Goal: Information Seeking & Learning: Understand process/instructions

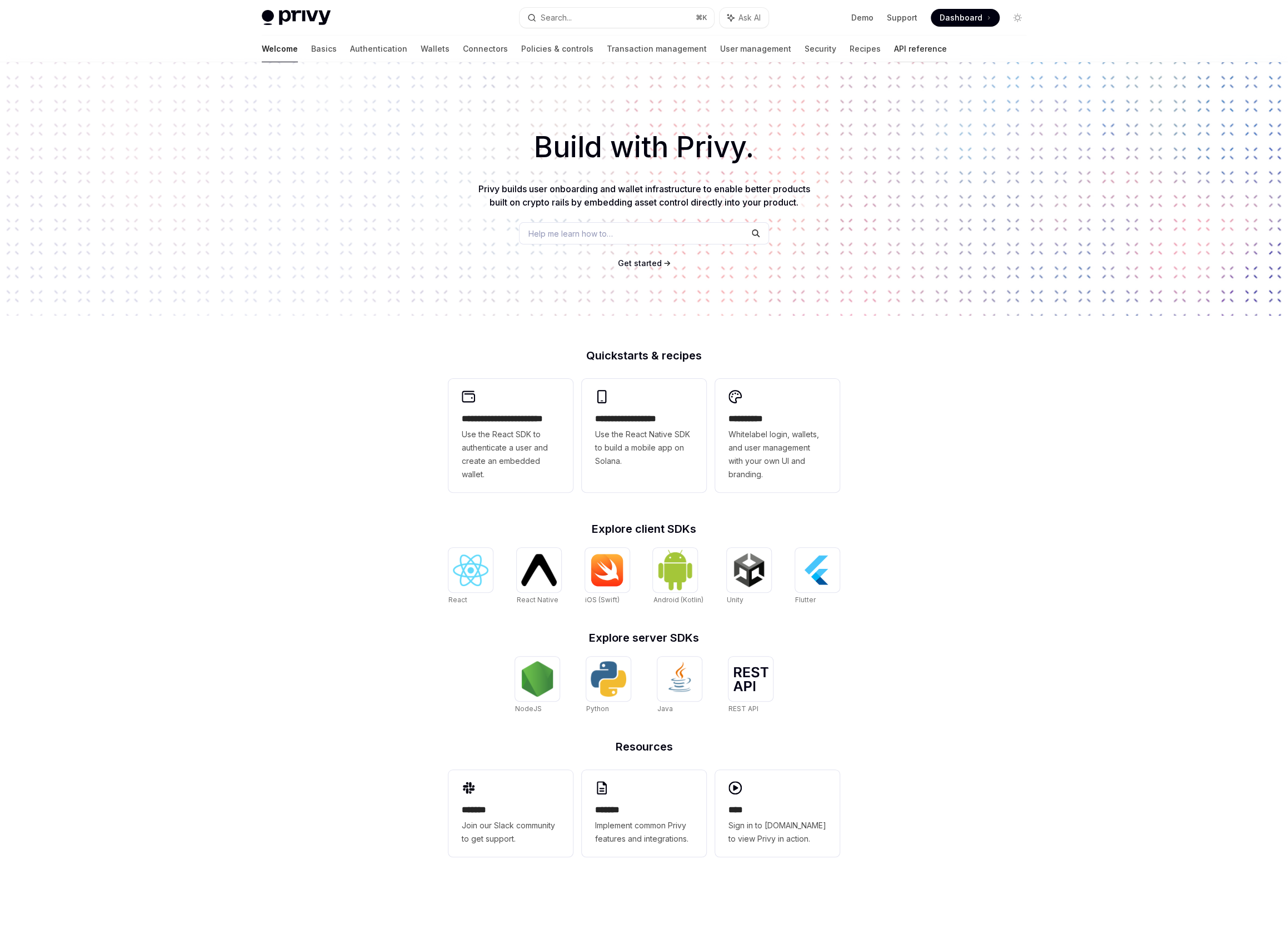
click at [894, 51] on link "API reference" at bounding box center [920, 49] width 52 height 27
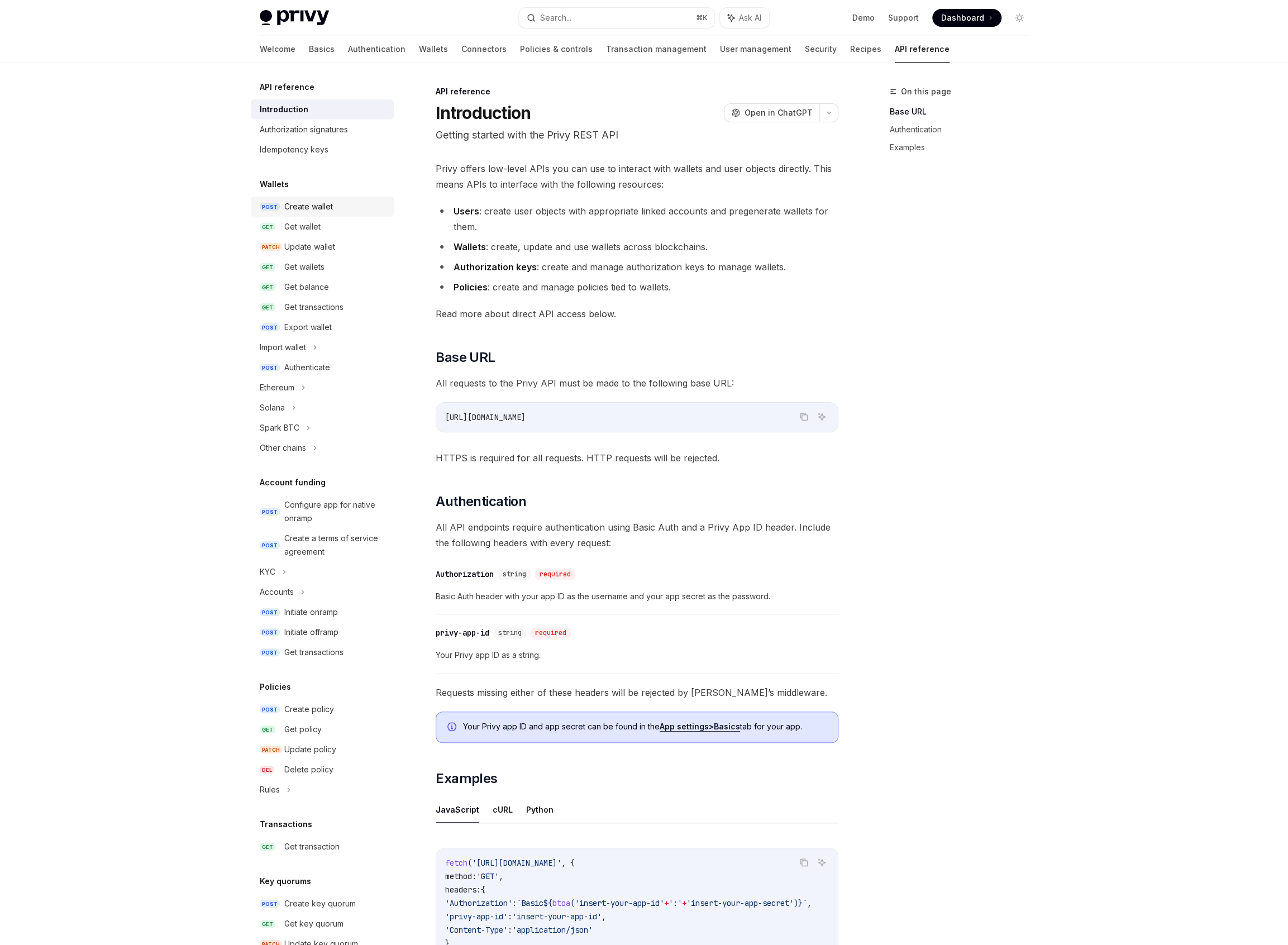
click at [320, 211] on div "Create wallet" at bounding box center [309, 206] width 48 height 13
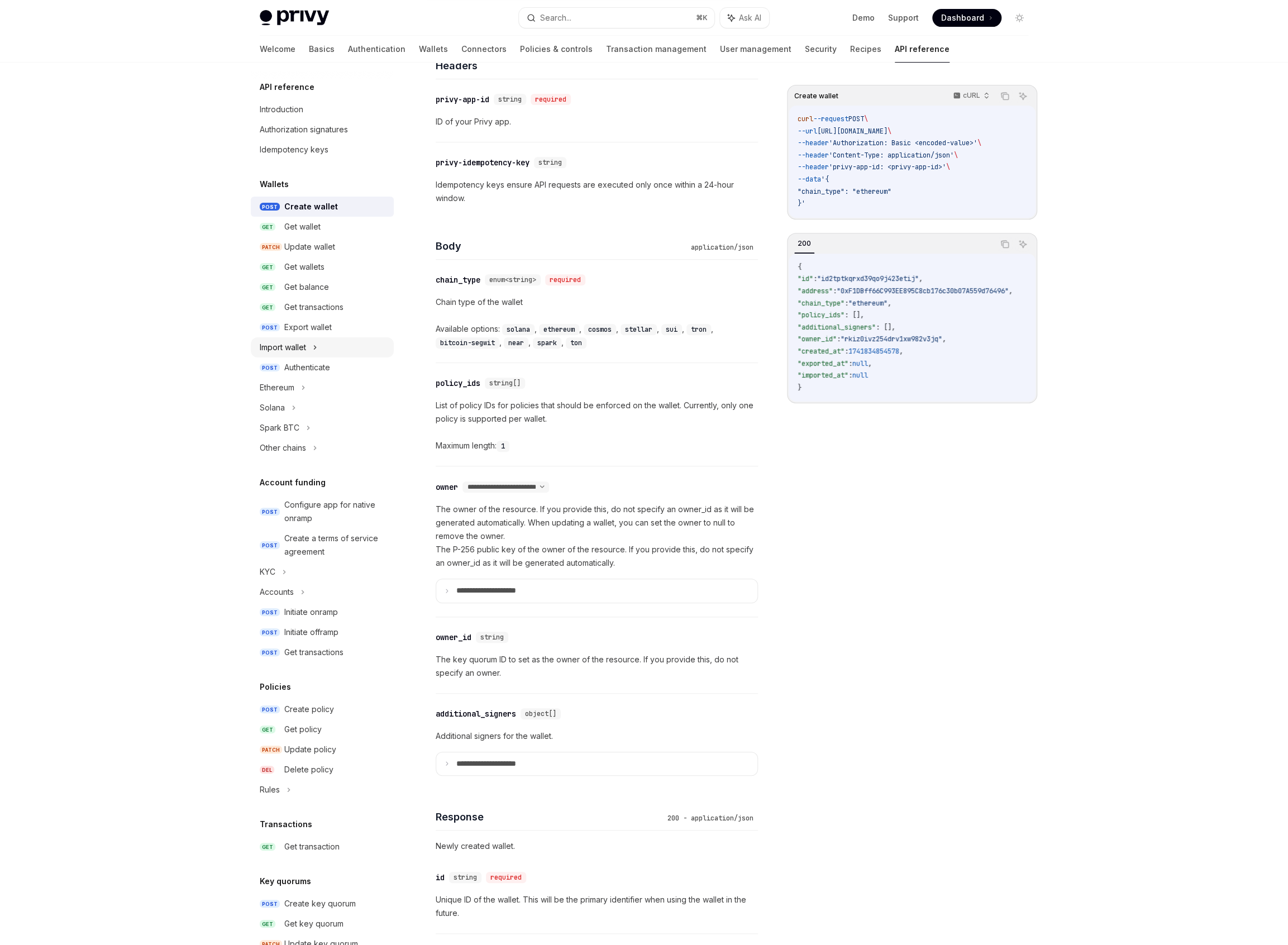
scroll to position [282, 0]
click at [298, 394] on div "Ethereum" at bounding box center [322, 387] width 143 height 21
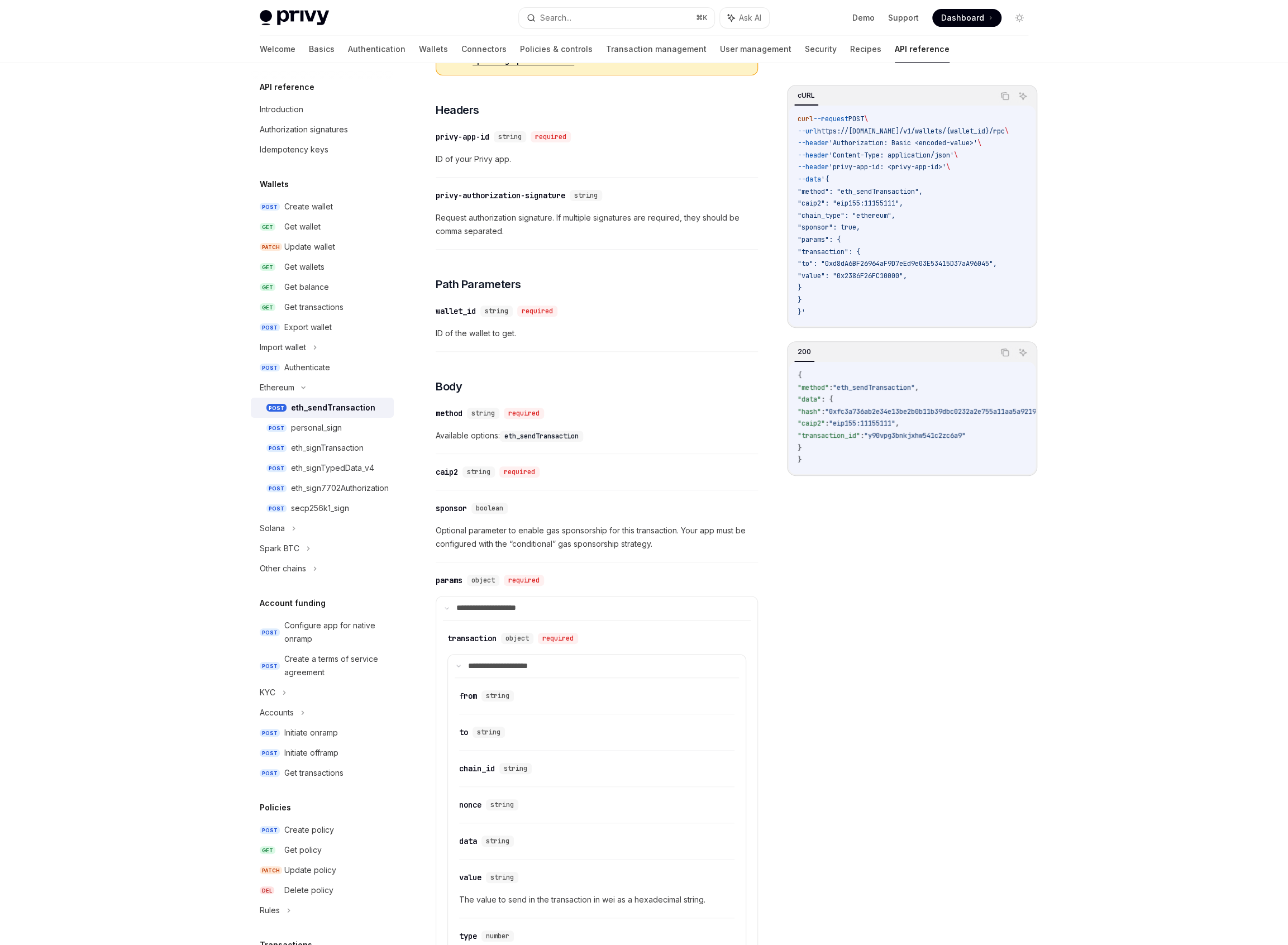
scroll to position [225, 0]
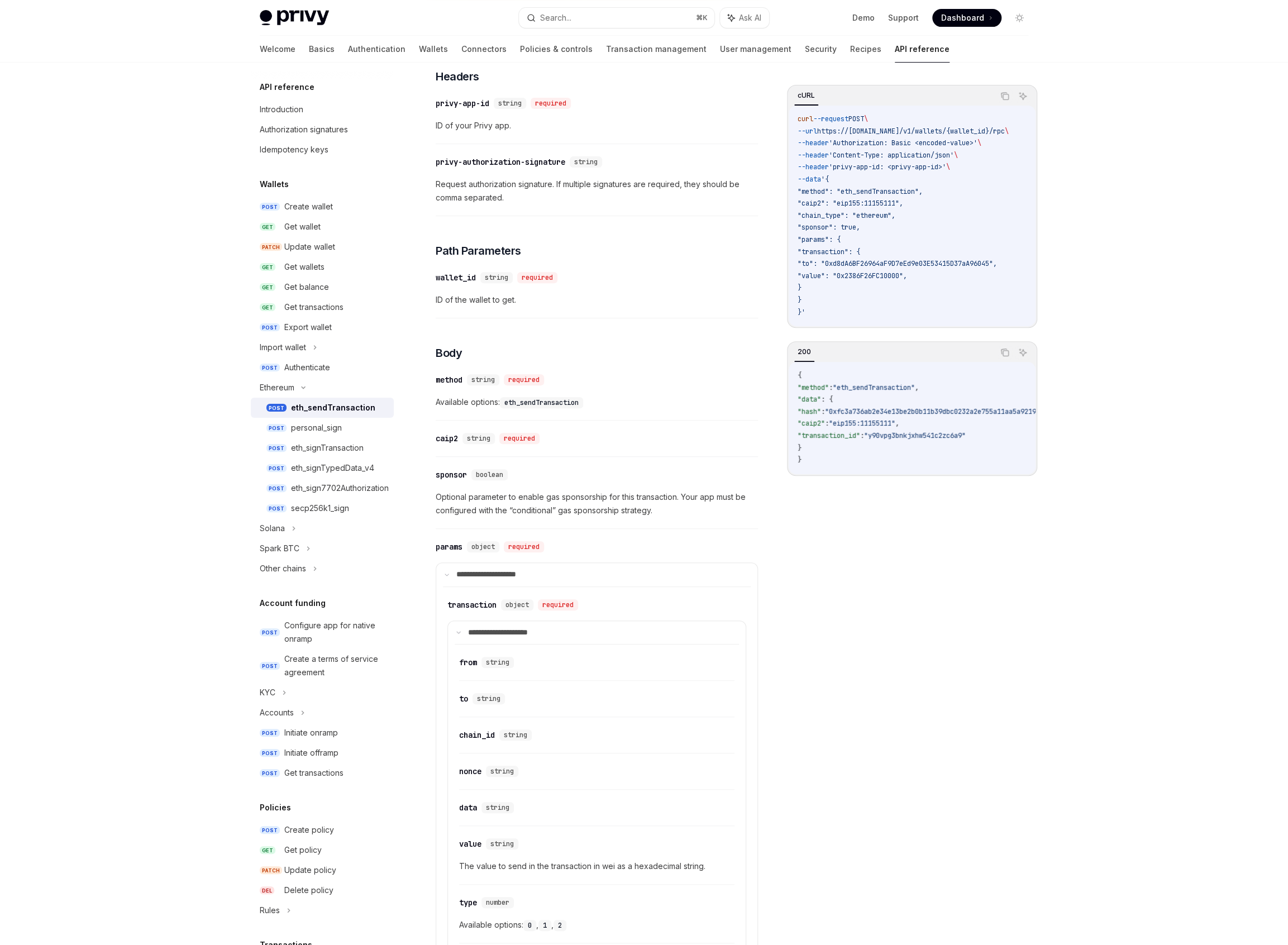
click at [671, 453] on div "​ caip2 string required" at bounding box center [596, 442] width 322 height 30
click at [450, 437] on div "caip2" at bounding box center [446, 438] width 22 height 12
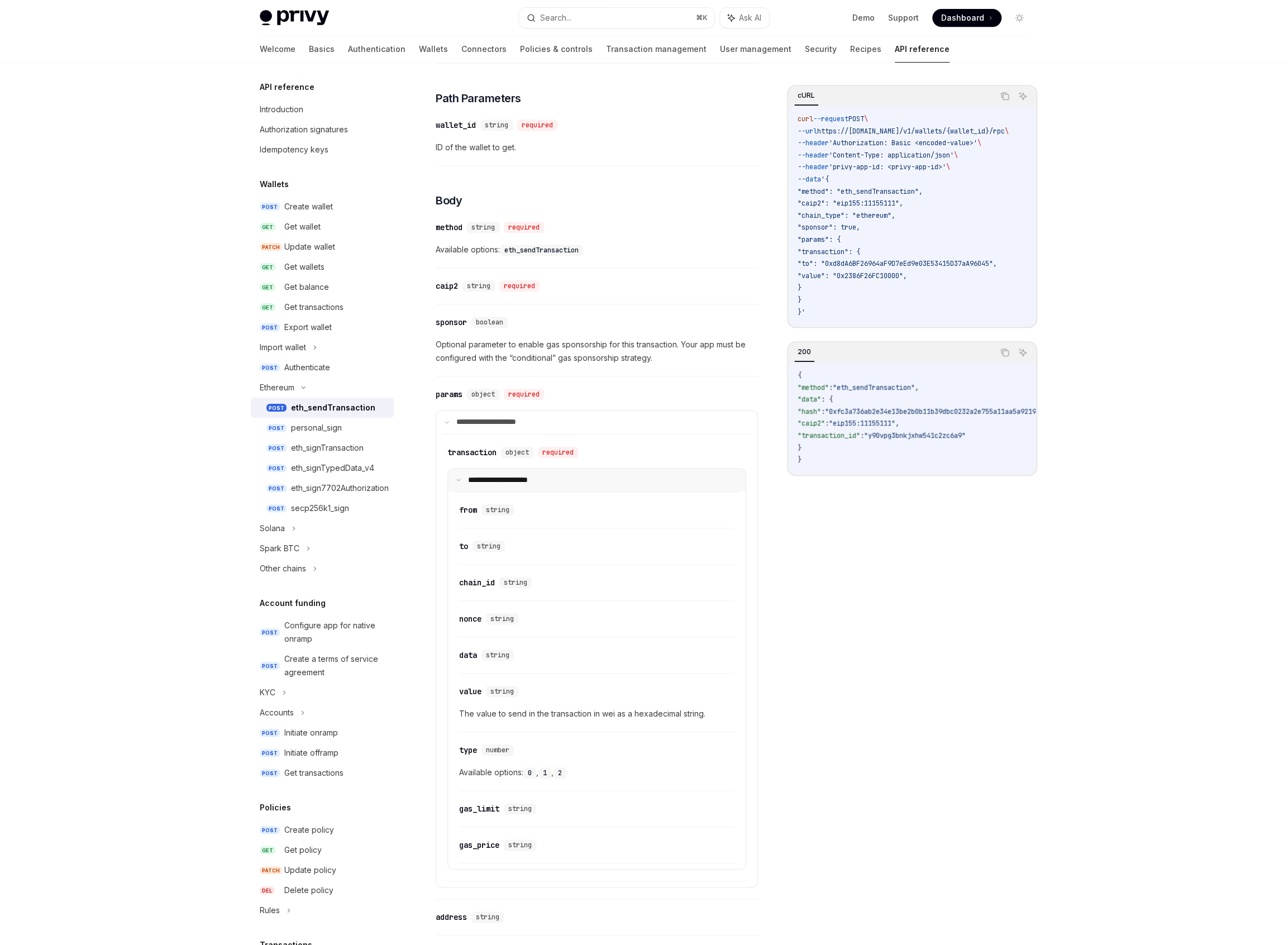
scroll to position [384, 0]
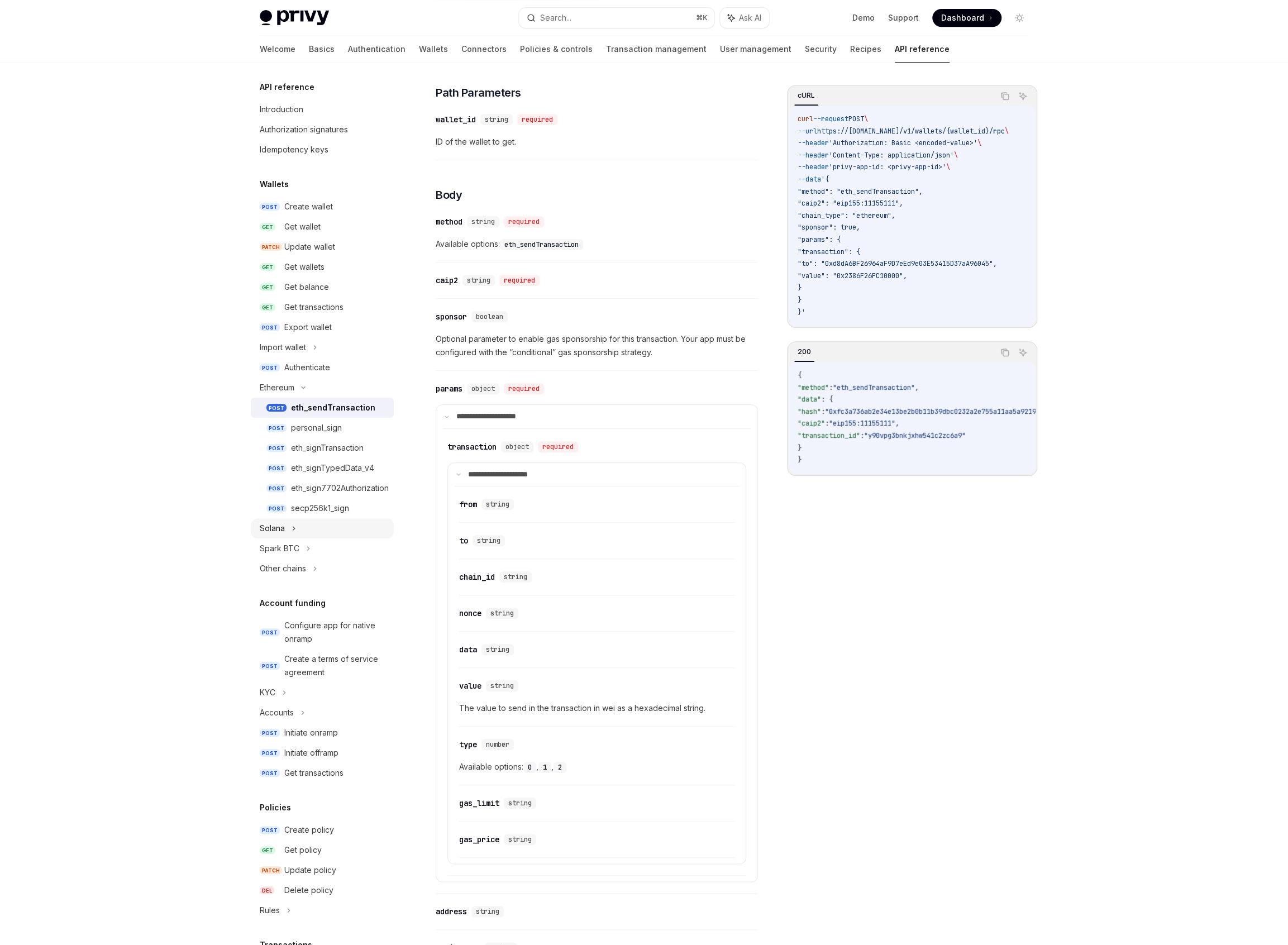
click at [296, 528] on div "Solana" at bounding box center [322, 528] width 143 height 21
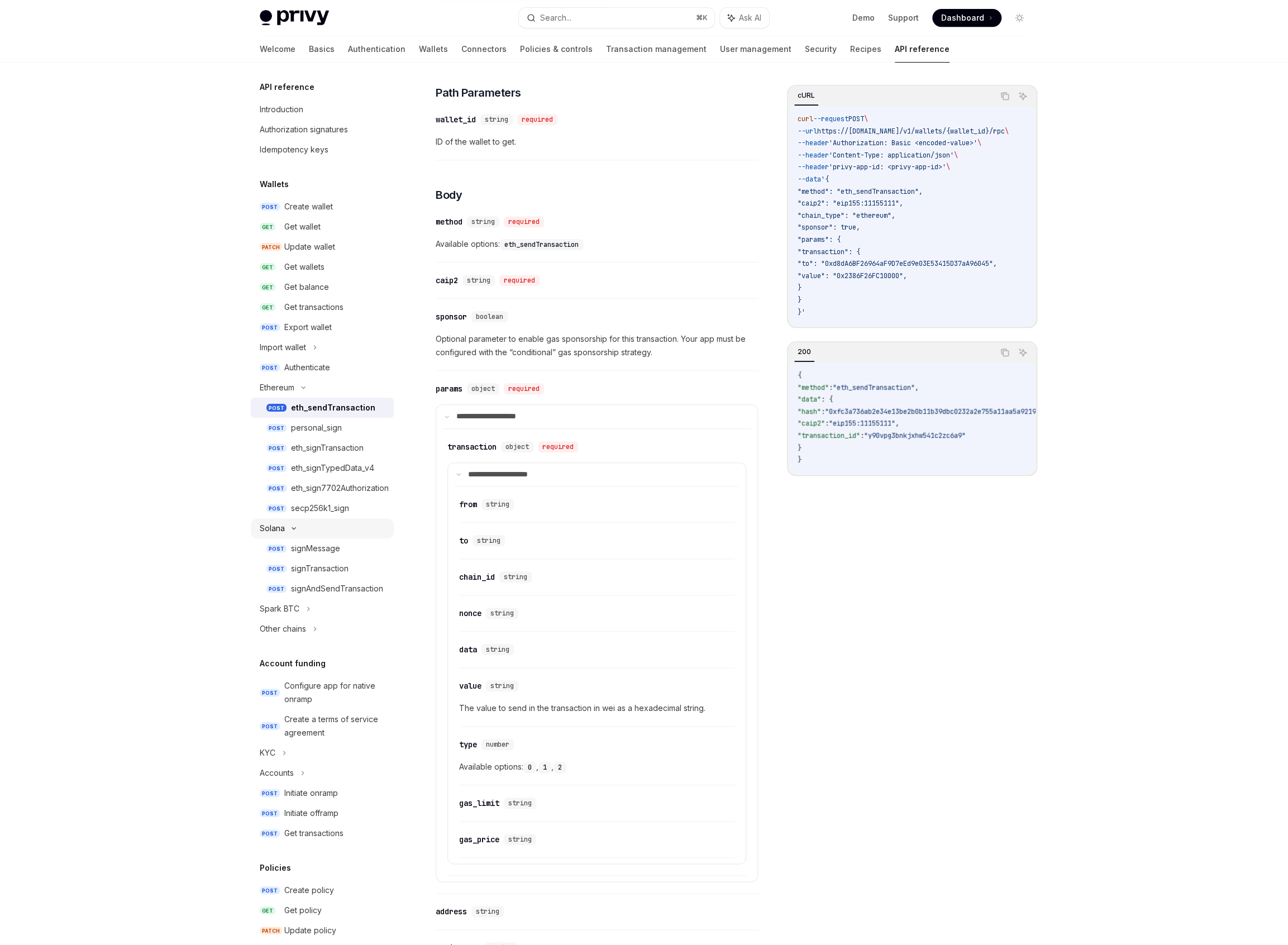
scroll to position [31, 0]
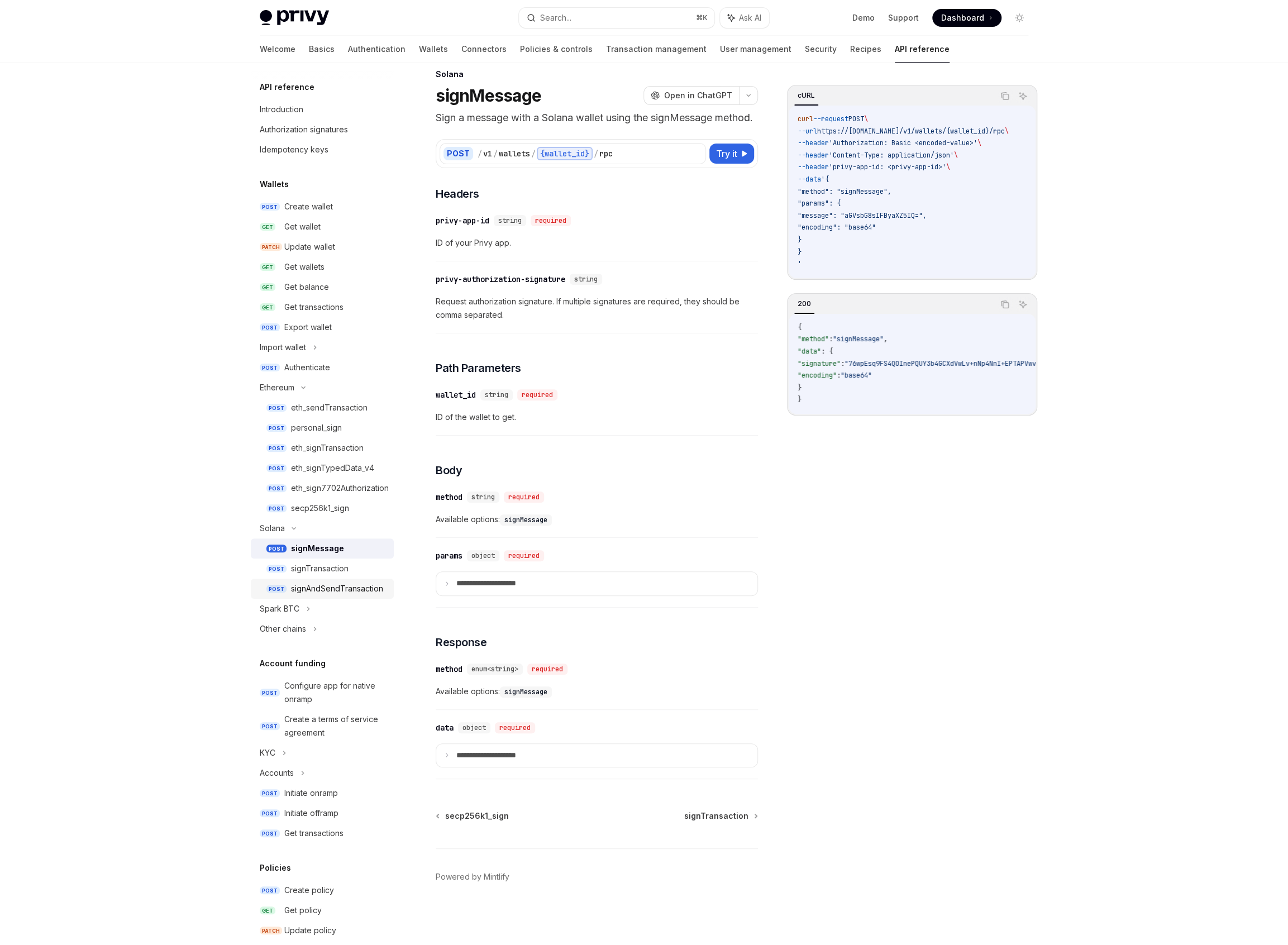
click at [336, 583] on div "signAndSendTransaction" at bounding box center [336, 588] width 92 height 13
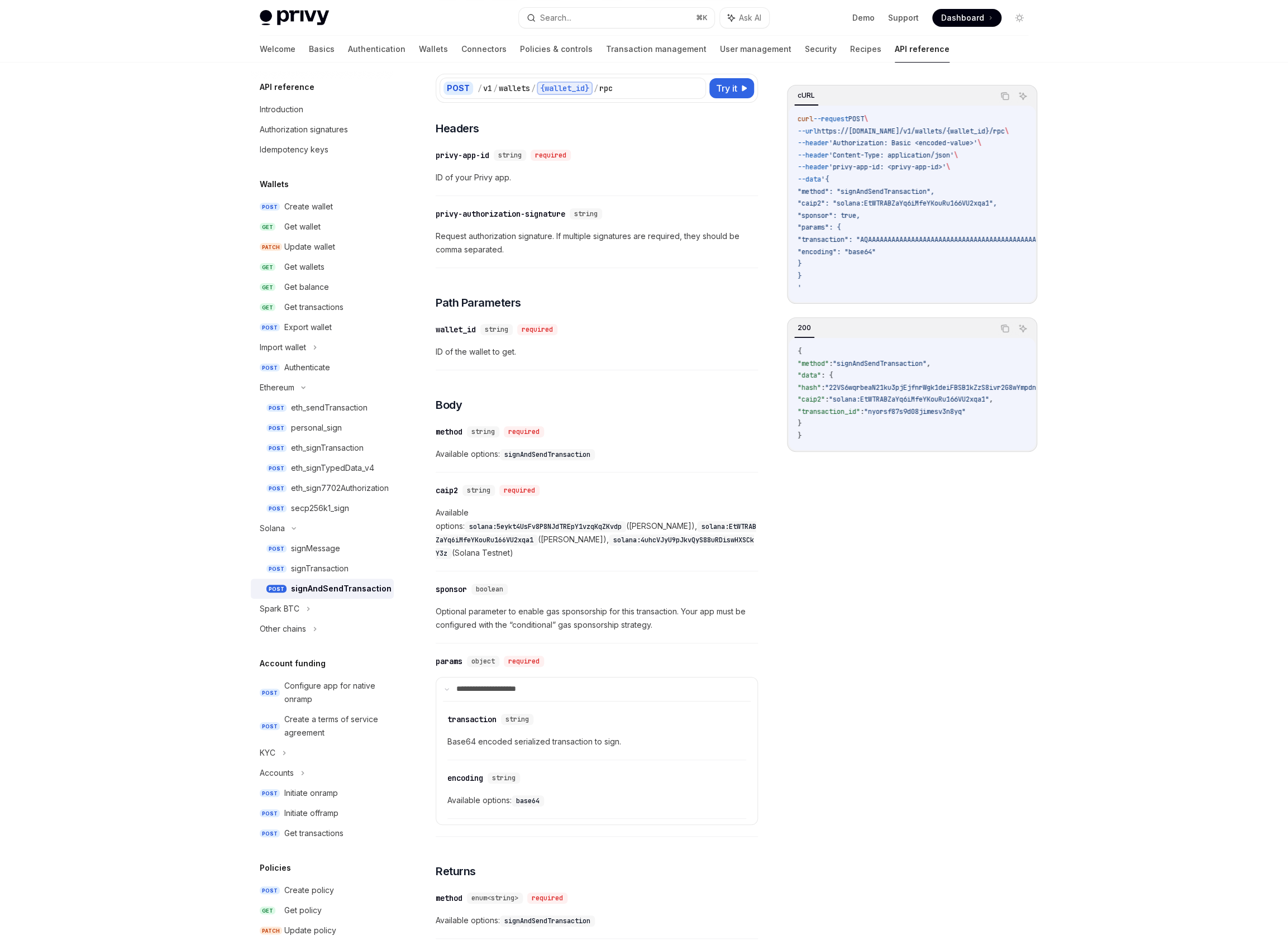
scroll to position [98, 0]
click at [343, 410] on div "eth_sendTransaction" at bounding box center [329, 408] width 77 height 13
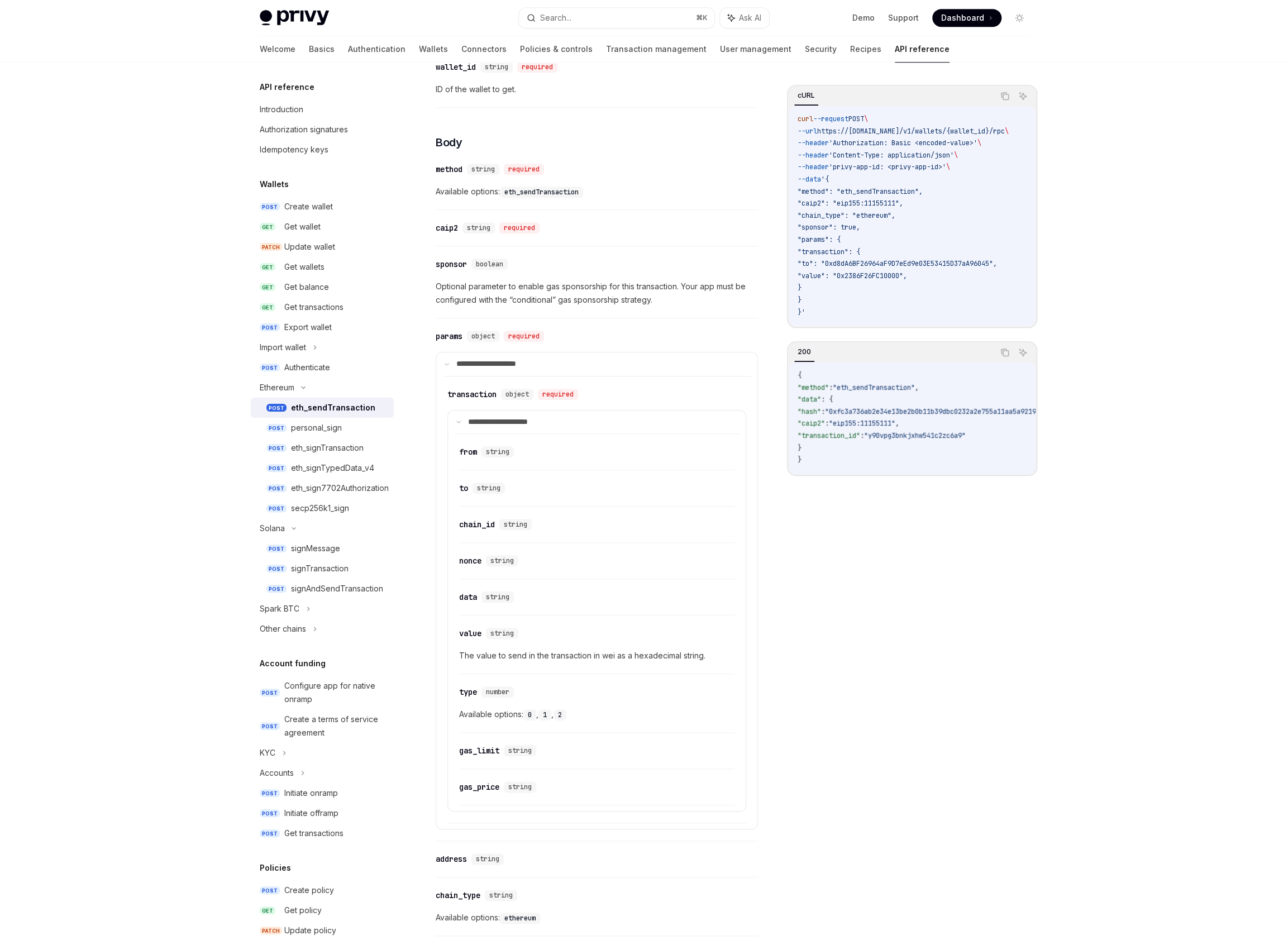
scroll to position [433, 0]
drag, startPoint x: 908, startPoint y: 203, endPoint x: 876, endPoint y: 205, distance: 32.1
click at [877, 205] on span ""caip2": "eip155:11155111"," at bounding box center [850, 203] width 105 height 9
drag, startPoint x: 846, startPoint y: 203, endPoint x: 905, endPoint y: 201, distance: 59.0
click at [903, 201] on span ""caip2": "eip155:11155111"," at bounding box center [850, 203] width 105 height 9
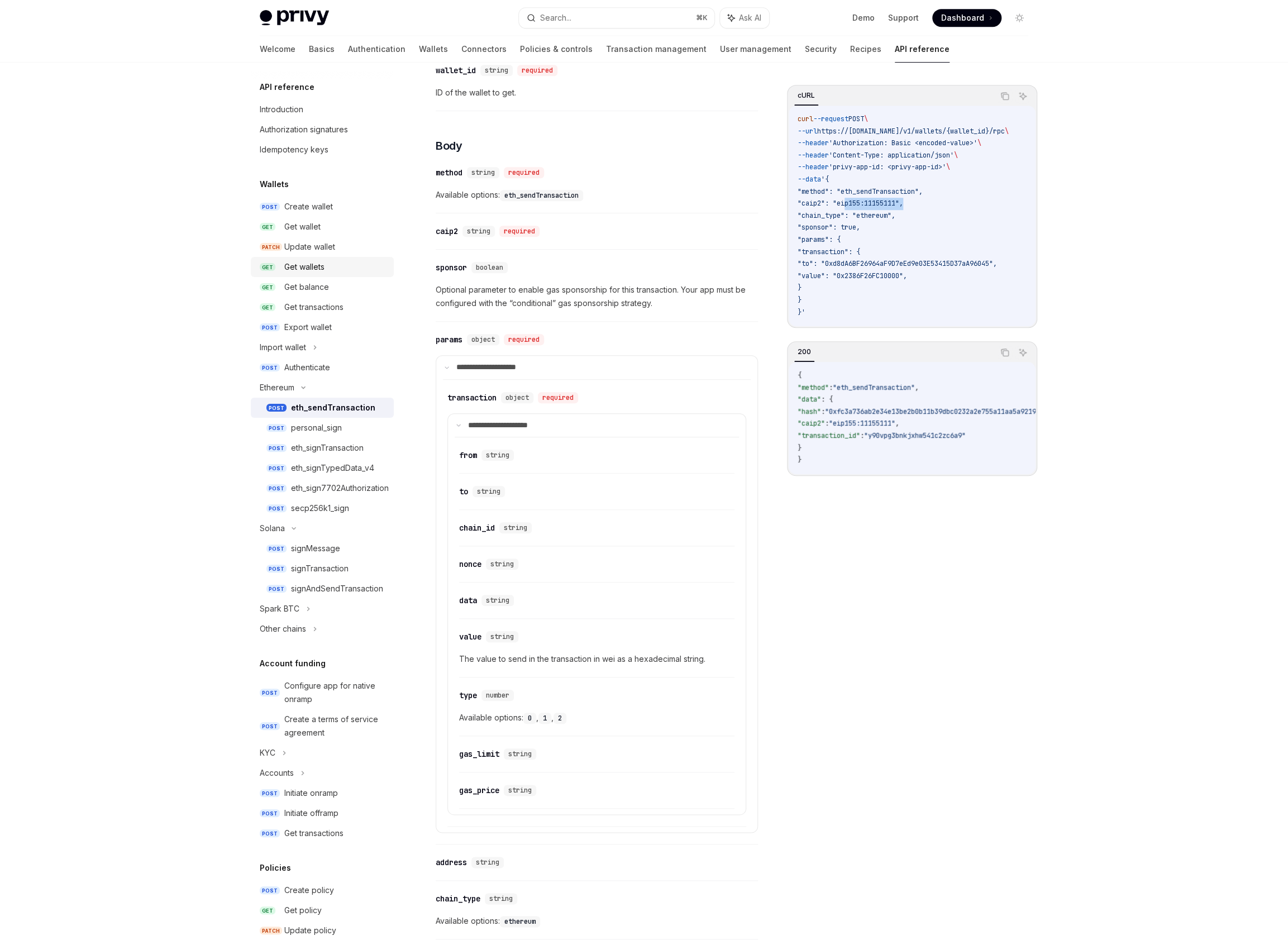
copy span "eip155:11155111"
click at [310, 548] on div "signMessage" at bounding box center [315, 548] width 49 height 13
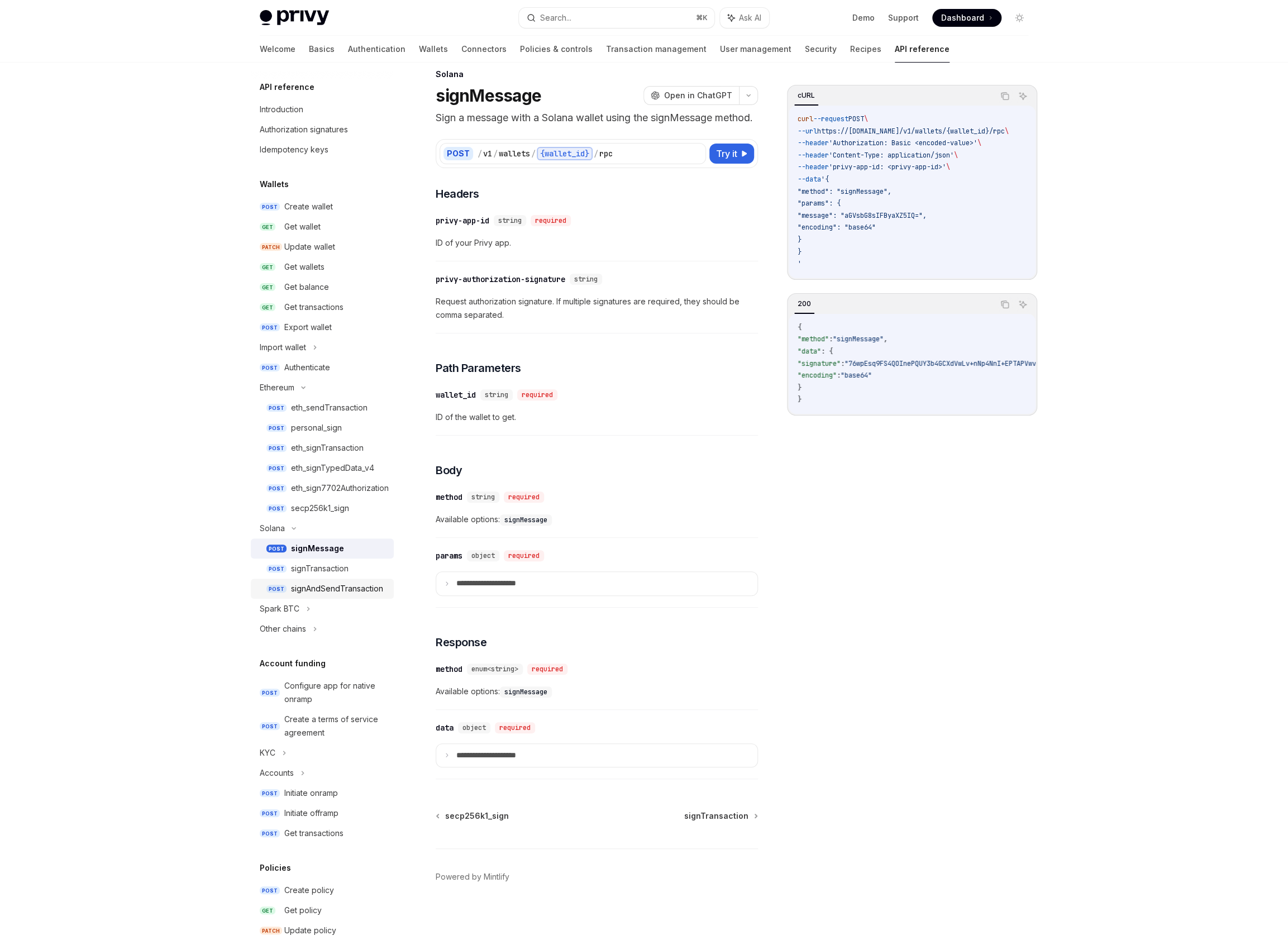
scroll to position [31, 0]
click at [318, 594] on div "signAndSendTransaction" at bounding box center [336, 588] width 92 height 13
type textarea "*"
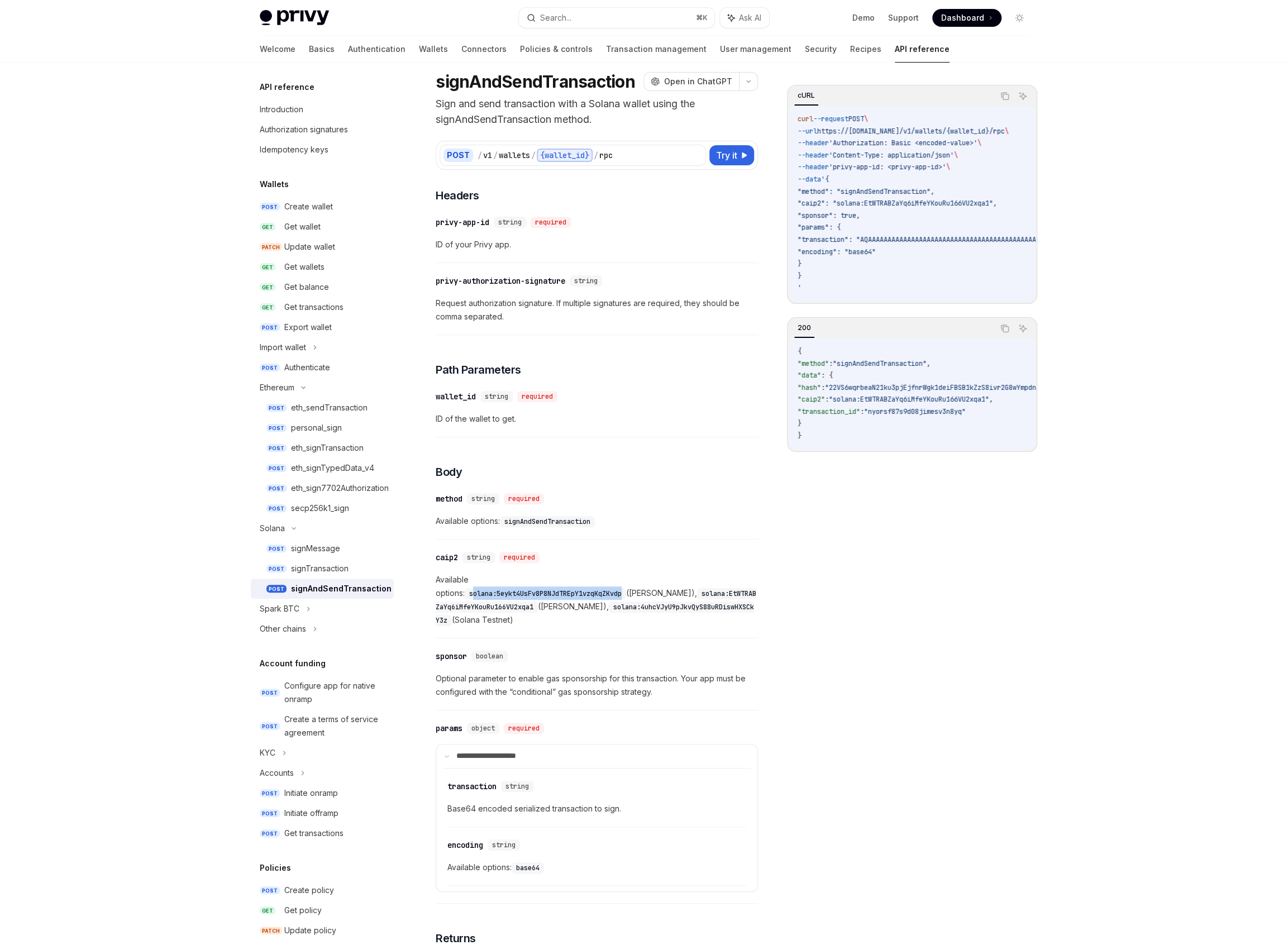
drag, startPoint x: 510, startPoint y: 578, endPoint x: 664, endPoint y: 581, distance: 154.0
click at [626, 588] on code "solana:5eykt4UsFv8P8NJdTREpY1vzqKqZKvdp" at bounding box center [545, 593] width 161 height 12
copy code "olana:5eykt4UsFv8P8NJdTREpY1vzqKqZKvdp"
click at [538, 588] on code "solana:5eykt4UsFv8P8NJdTREpY1vzqKqZKvdp" at bounding box center [545, 593] width 161 height 12
drag, startPoint x: 442, startPoint y: 607, endPoint x: 595, endPoint y: 601, distance: 153.1
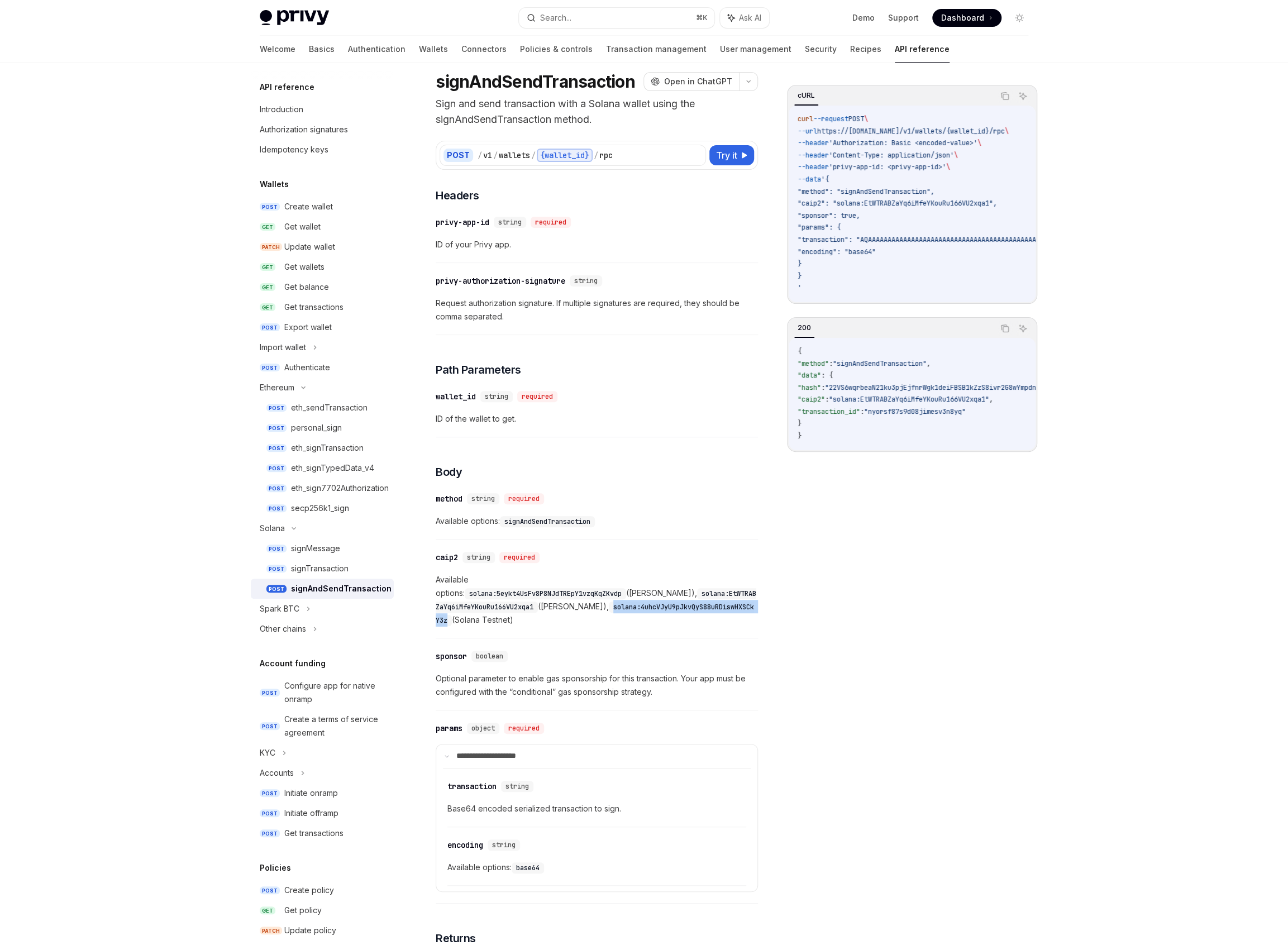
click at [595, 601] on code "solana:4uhcVJyU9pJkvQyS88uRDiswHXSCkY3z" at bounding box center [594, 614] width 318 height 25
copy code "solana:4uhcVJyU9pJkvQyS88uRDiswHXSCkY3z"
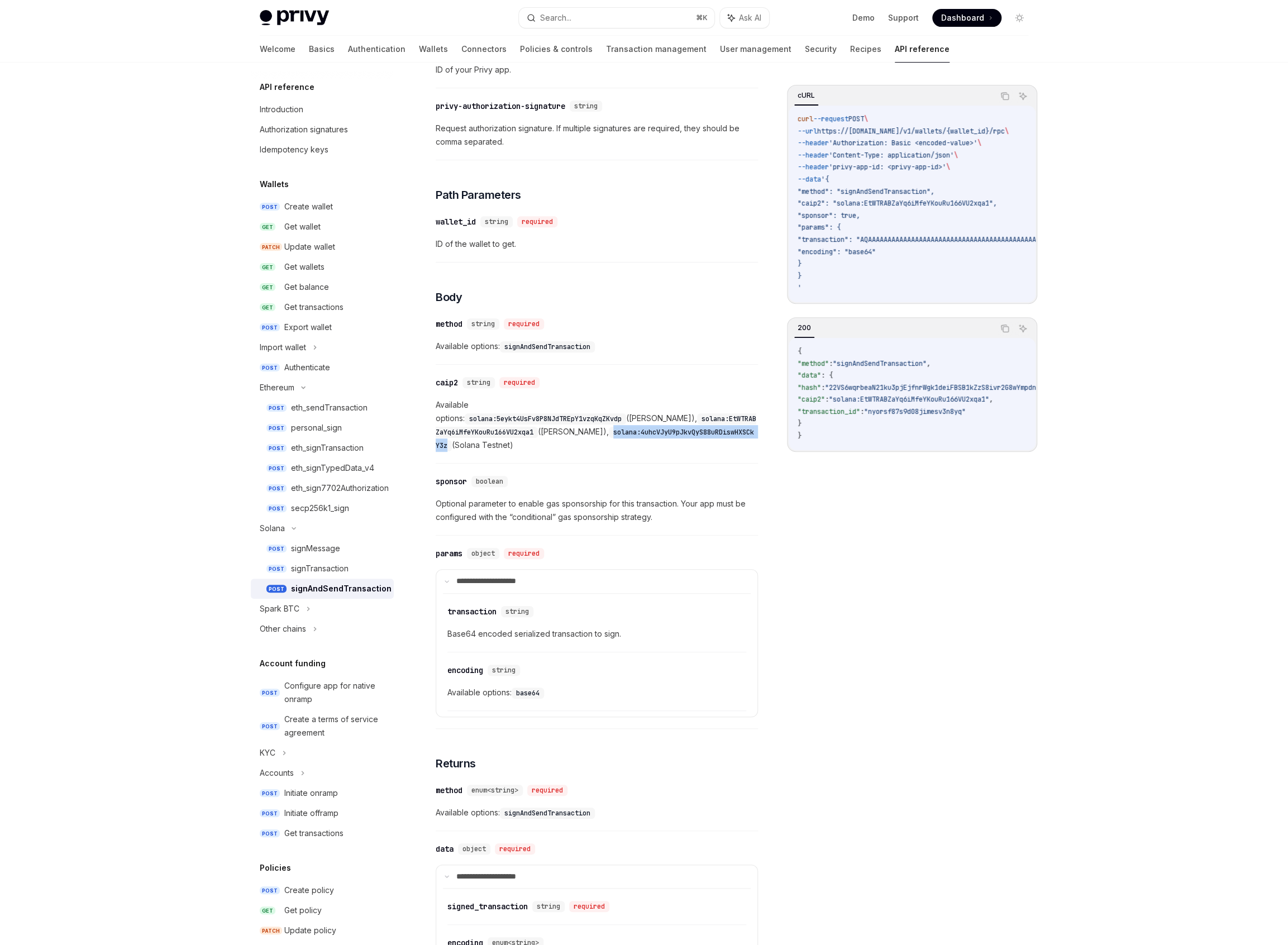
scroll to position [203, 0]
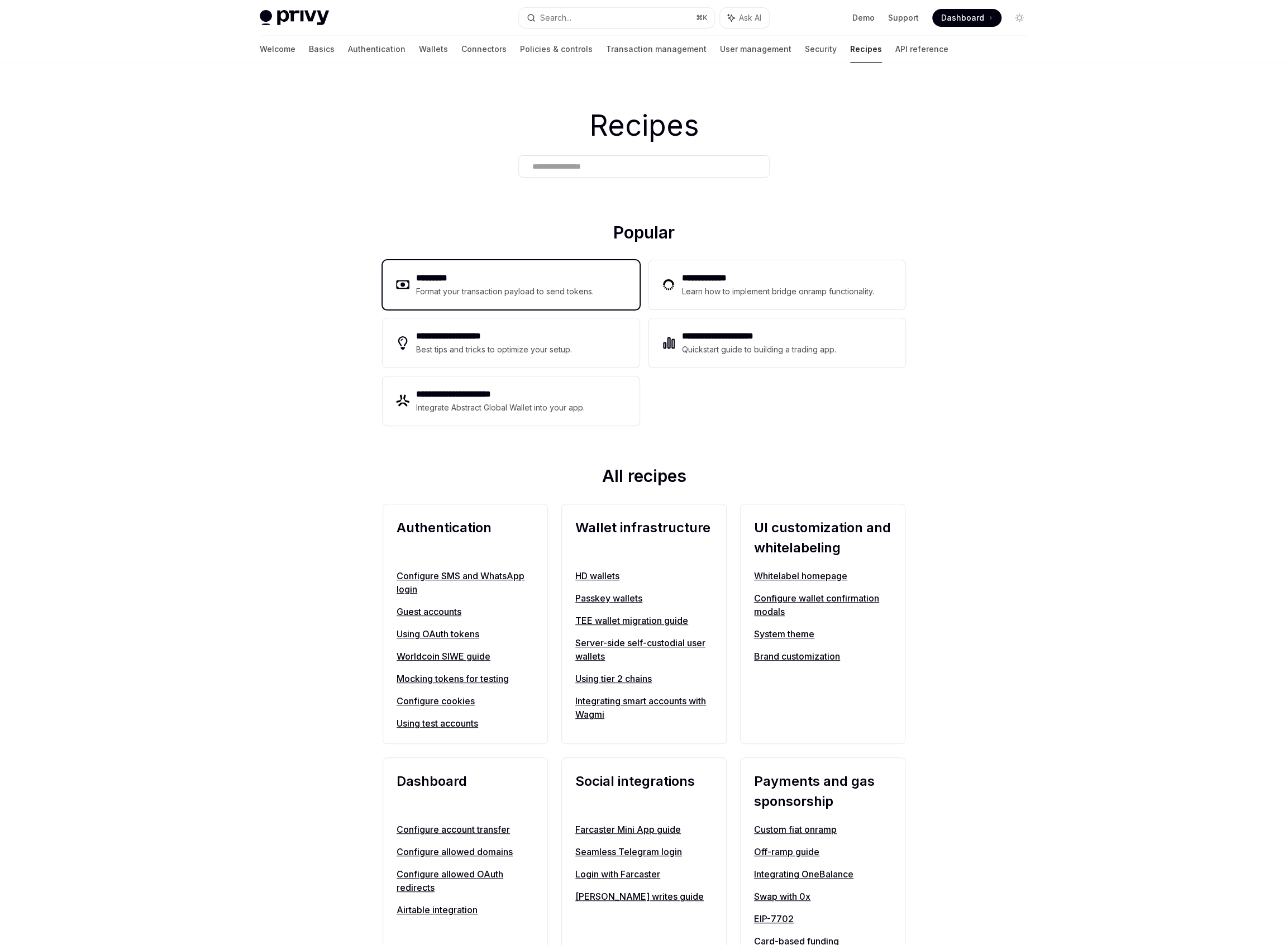
click at [462, 297] on div "Format your transaction payload to send tokens." at bounding box center [505, 291] width 178 height 13
type textarea "*"
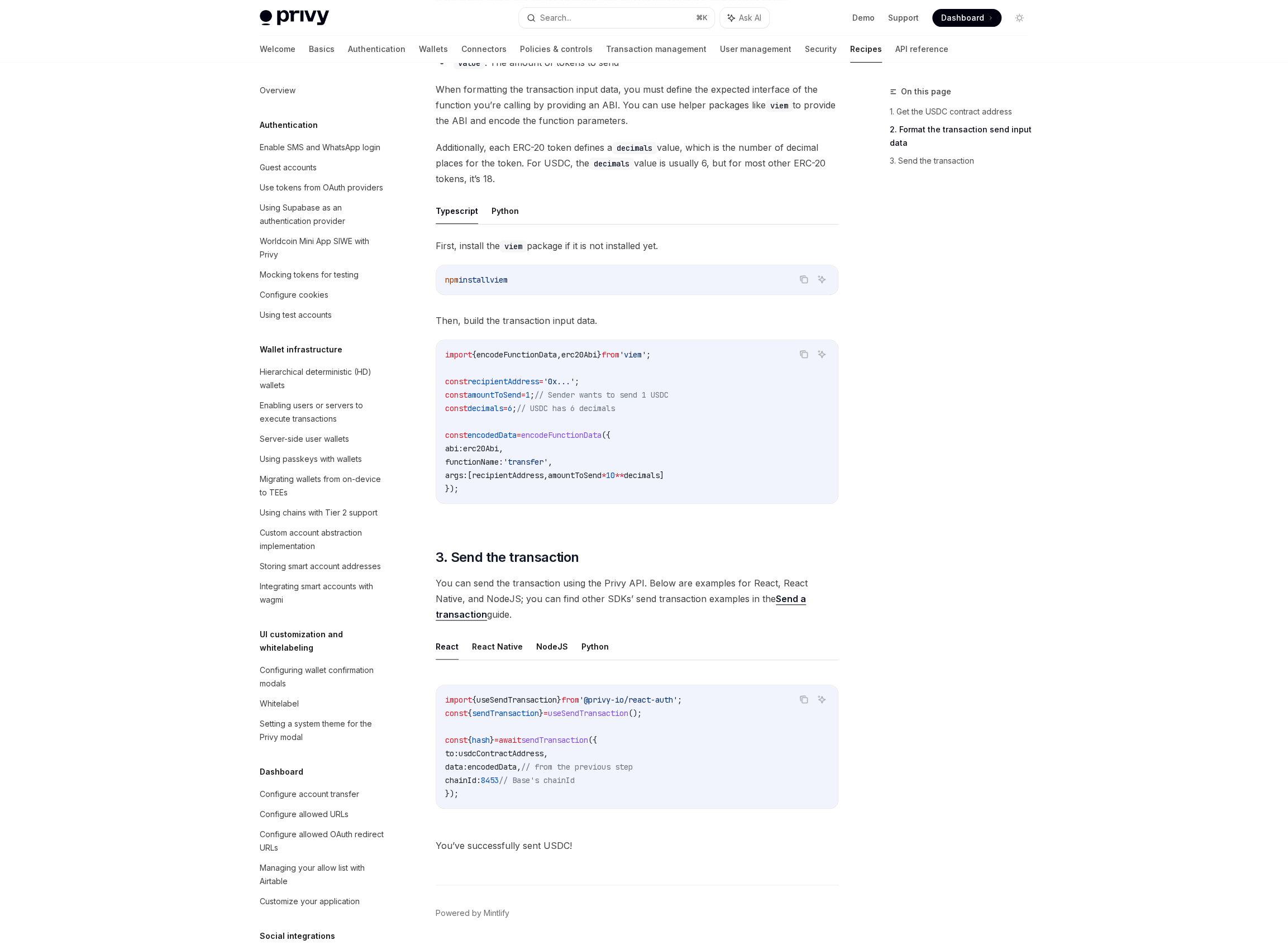
scroll to position [354, 0]
